Goal: Information Seeking & Learning: Learn about a topic

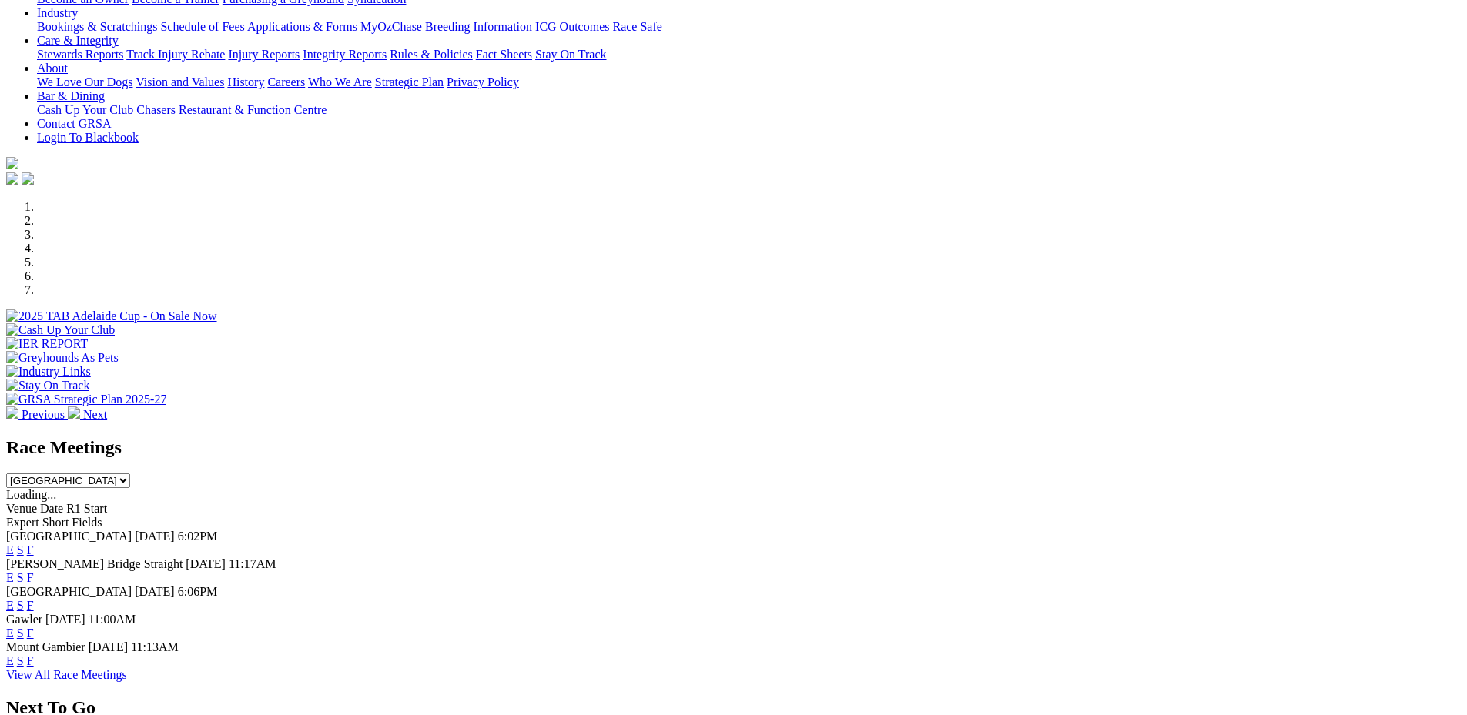
scroll to position [395, 0]
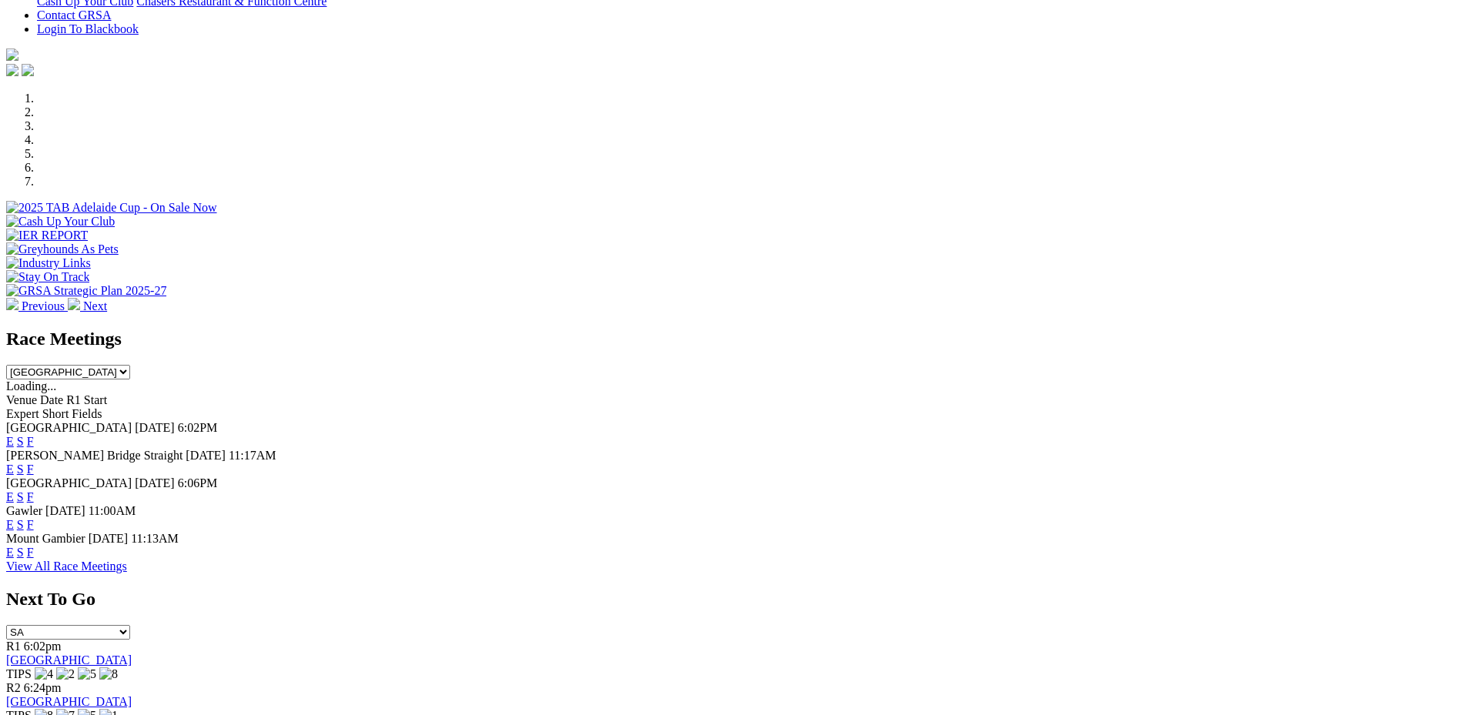
click at [14, 435] on link "E" at bounding box center [10, 441] width 8 height 13
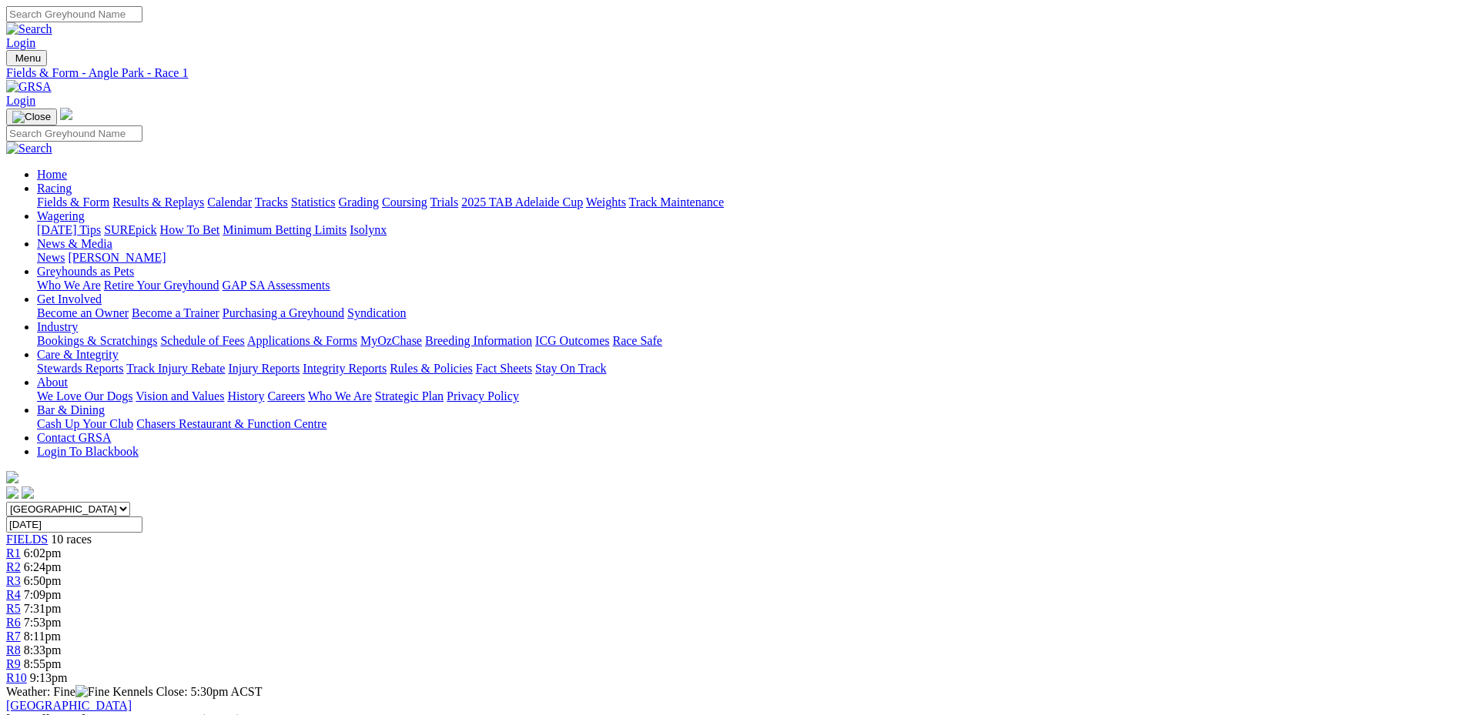
click at [62, 588] on span "7:09pm" at bounding box center [43, 594] width 38 height 13
click at [743, 602] on div "R5 7:31pm" at bounding box center [733, 609] width 1454 height 14
click at [1099, 657] on div "R9 8:55pm" at bounding box center [733, 664] width 1454 height 14
click at [1109, 657] on div "R9 8:55pm" at bounding box center [733, 664] width 1454 height 14
click at [1070, 657] on div "R9 8:55pm" at bounding box center [733, 664] width 1454 height 14
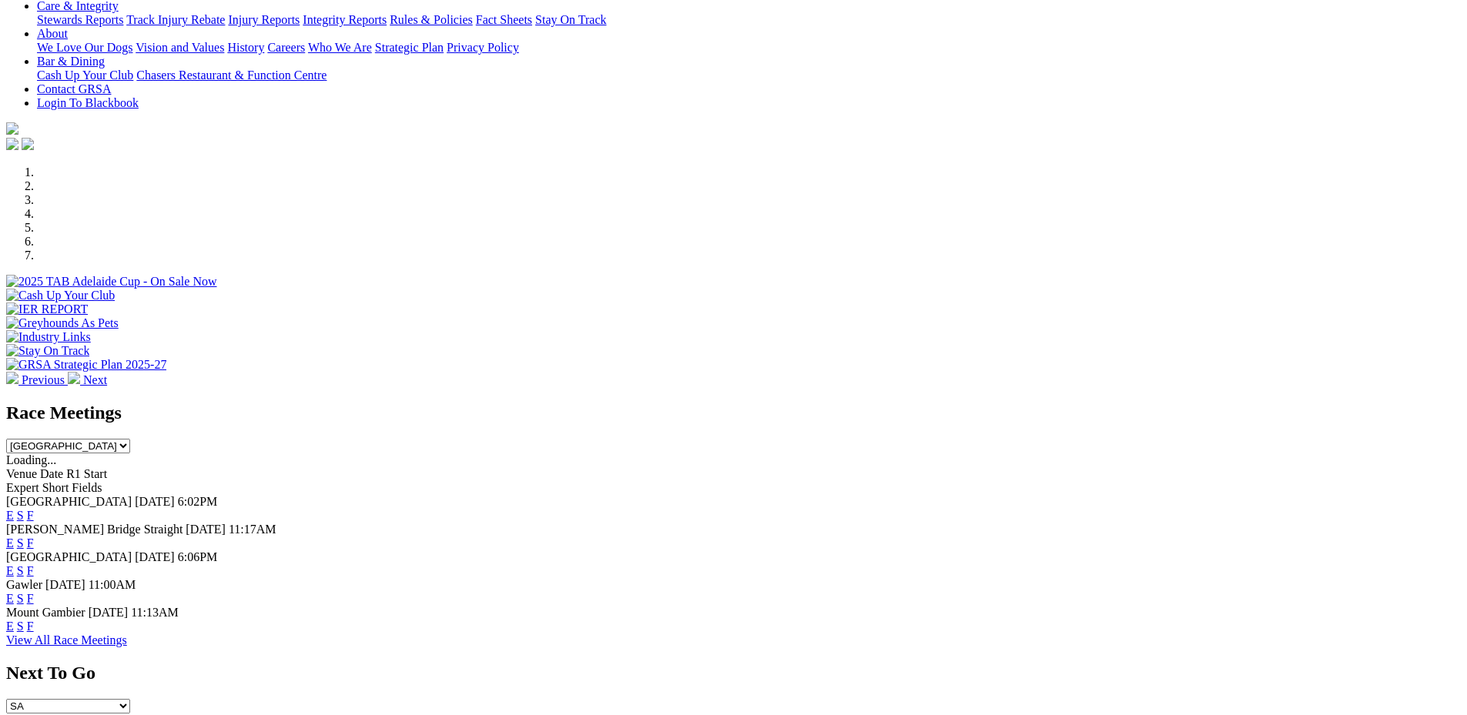
scroll to position [386, 0]
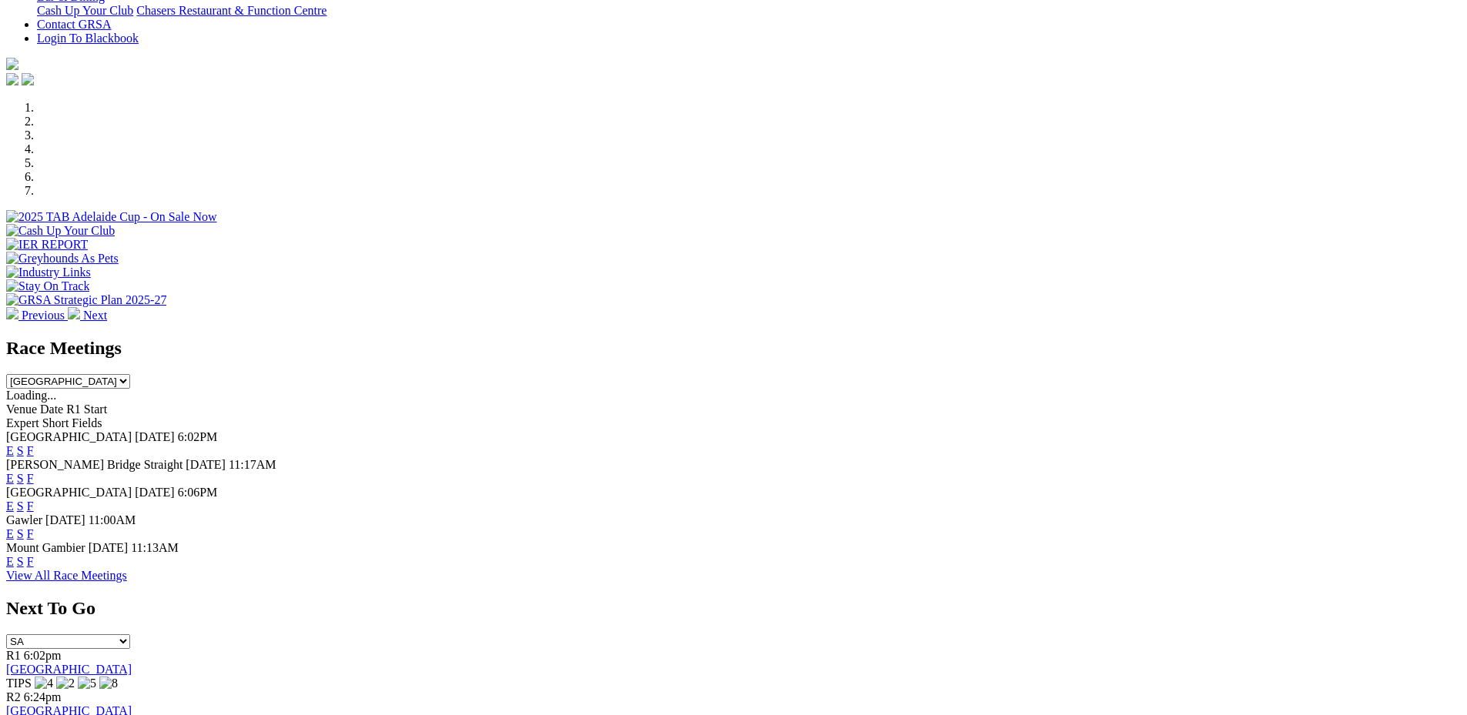
click at [14, 444] on link "E" at bounding box center [10, 450] width 8 height 13
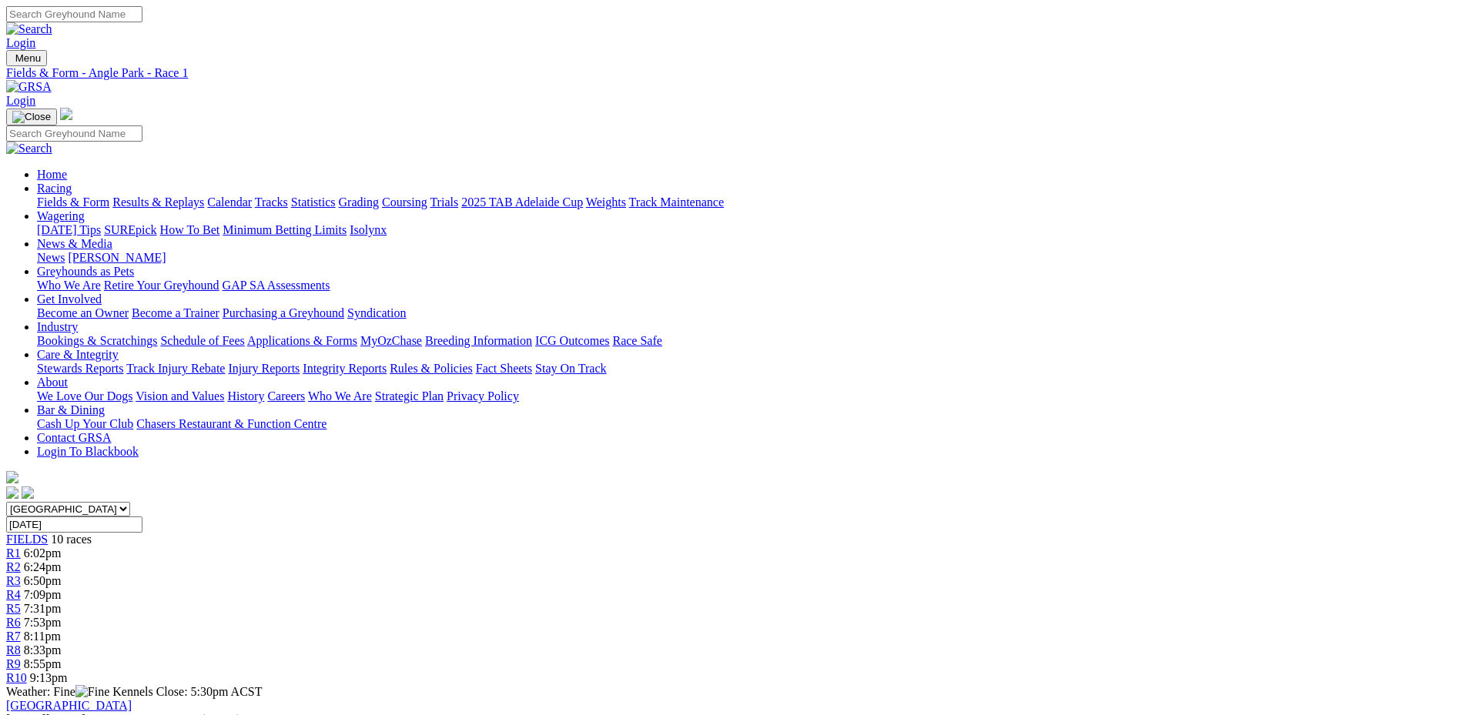
click at [1091, 657] on div "R9 8:55pm" at bounding box center [733, 664] width 1454 height 14
click at [21, 588] on span "R4" at bounding box center [13, 594] width 15 height 13
click at [21, 602] on link "R5" at bounding box center [13, 608] width 15 height 13
